Goal: Information Seeking & Learning: Learn about a topic

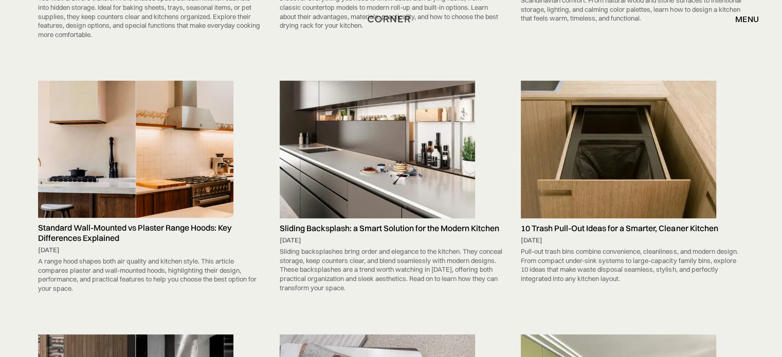
scroll to position [411, 0]
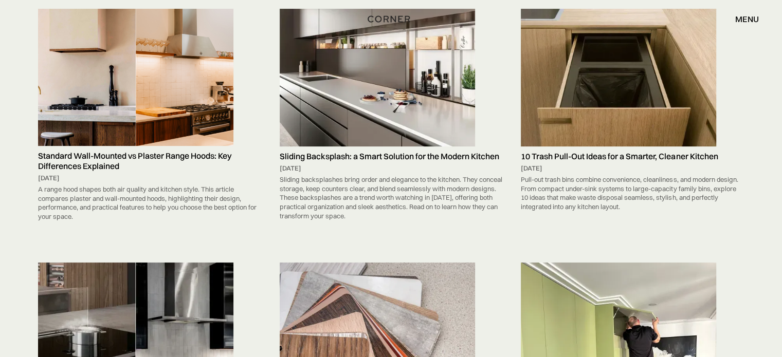
click at [377, 115] on img at bounding box center [377, 78] width 195 height 138
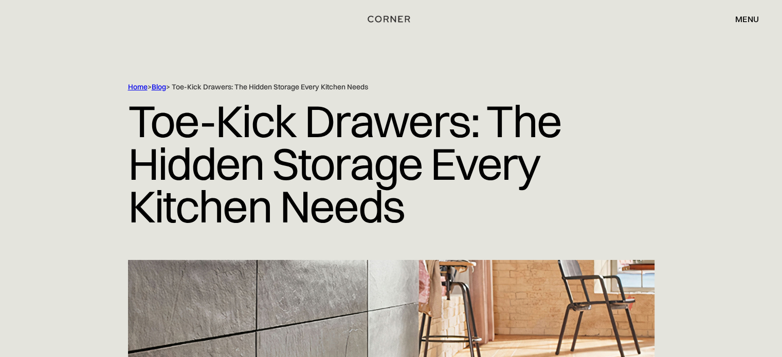
click at [258, 181] on h1 "Toe-Kick Drawers: The Hidden Storage Every Kitchen Needs" at bounding box center [391, 163] width 526 height 143
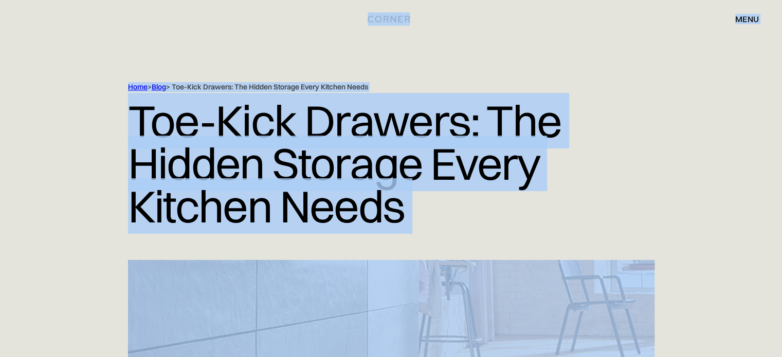
copy div "Shop Kitchens Shop Kitchens How it works How it works Projects Projects Inspira…"
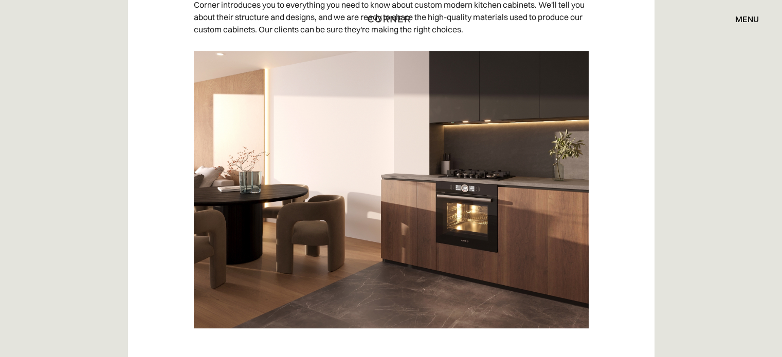
scroll to position [617, 0]
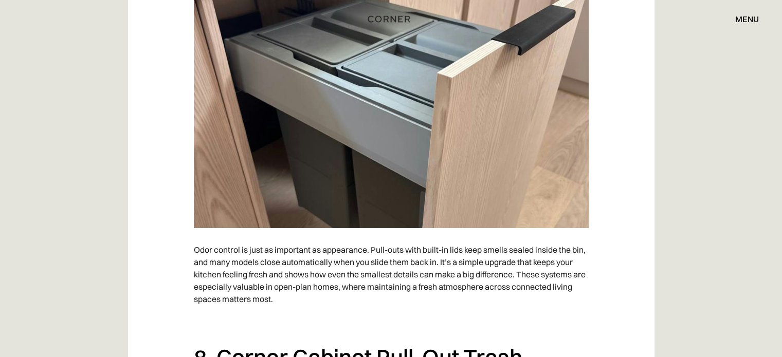
scroll to position [3427, 0]
